Goal: Use online tool/utility

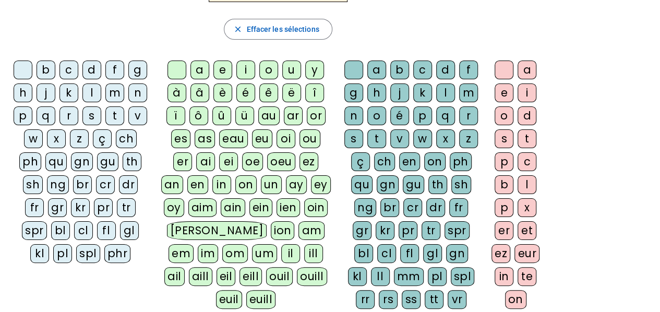
scroll to position [52, 0]
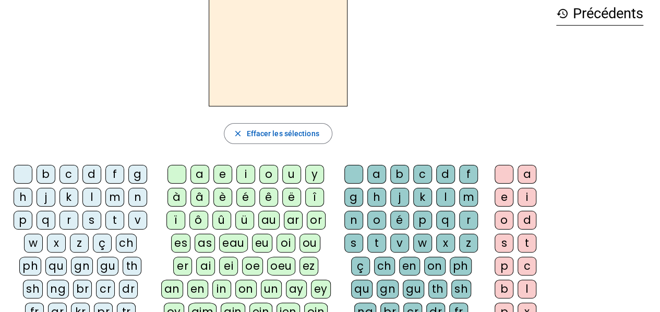
click at [87, 196] on div "l" at bounding box center [91, 197] width 19 height 19
click at [207, 174] on div "a" at bounding box center [199, 174] width 19 height 19
click at [111, 219] on div "t" at bounding box center [114, 220] width 19 height 19
click at [463, 220] on div "r" at bounding box center [468, 220] width 19 height 19
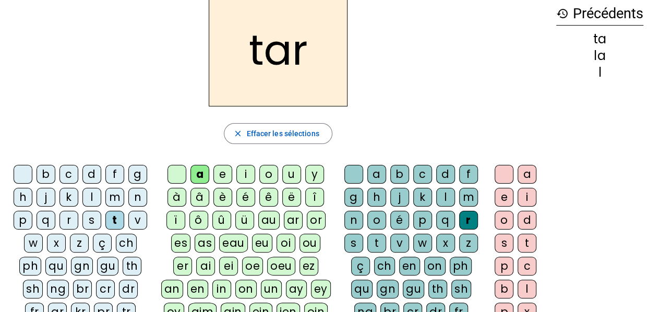
click at [61, 166] on div "c" at bounding box center [68, 174] width 19 height 19
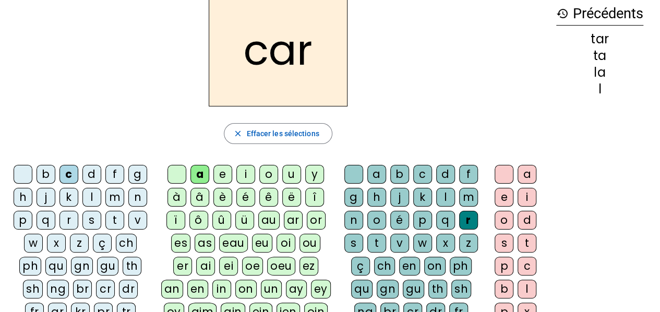
click at [51, 172] on div "b" at bounding box center [46, 174] width 19 height 19
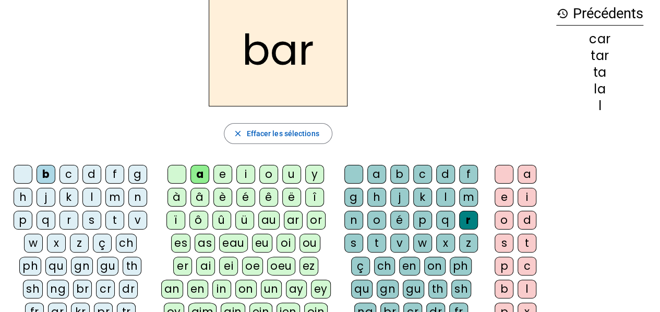
click at [19, 217] on div "p" at bounding box center [23, 220] width 19 height 19
click at [284, 178] on div "u" at bounding box center [291, 174] width 19 height 19
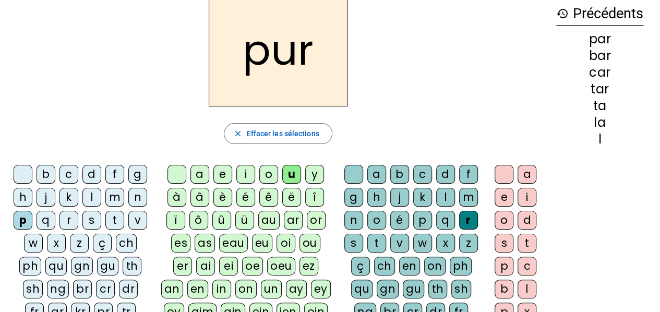
click at [93, 175] on div "d" at bounding box center [91, 174] width 19 height 19
click at [95, 215] on div "s" at bounding box center [91, 220] width 19 height 19
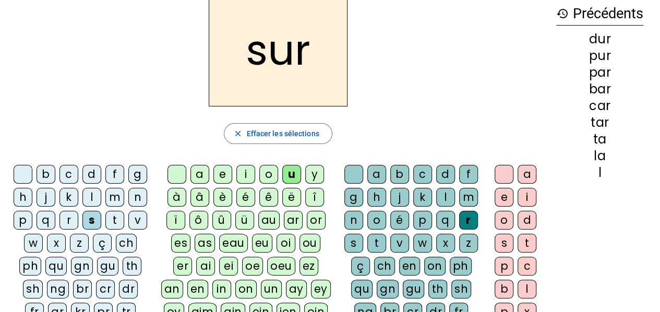
click at [343, 171] on div "a b c d f g h j k l m n o é p q r s t v w x z ç ch en on ph qu gn gu th sh ng b…" at bounding box center [413, 291] width 140 height 253
click at [349, 171] on div at bounding box center [353, 174] width 19 height 19
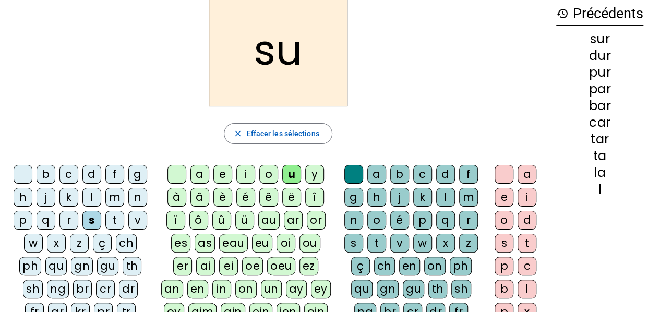
click at [203, 171] on div "a" at bounding box center [199, 174] width 19 height 19
click at [239, 169] on div "i" at bounding box center [245, 174] width 19 height 19
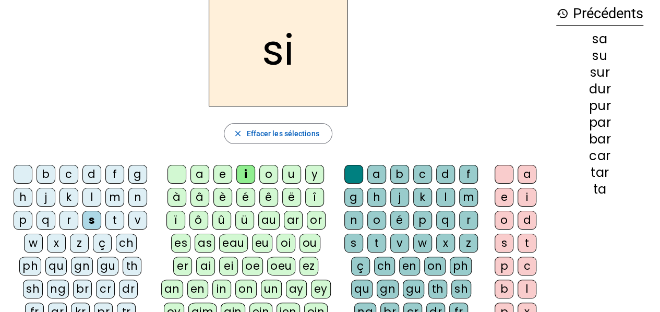
click at [449, 198] on div "l" at bounding box center [445, 197] width 19 height 19
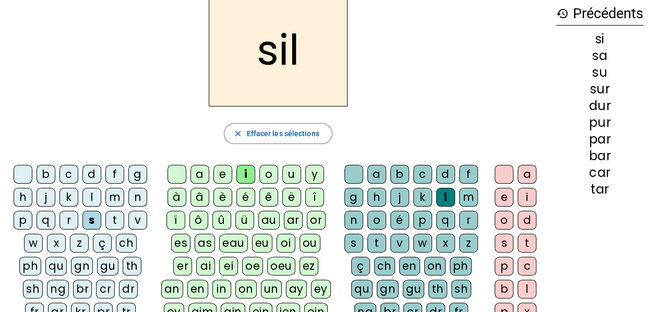
click at [119, 201] on div "m" at bounding box center [114, 197] width 19 height 19
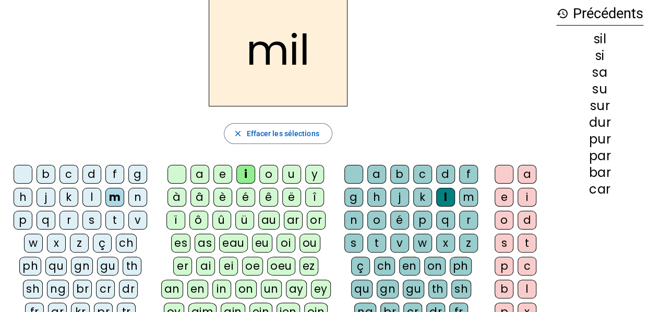
click at [72, 170] on div "c" at bounding box center [68, 174] width 19 height 19
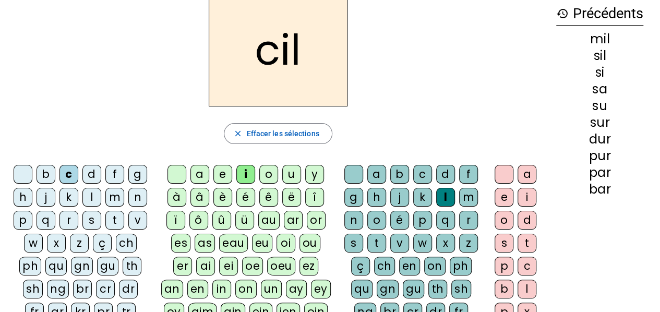
click at [91, 220] on div "s" at bounding box center [91, 220] width 19 height 19
